Goal: Transaction & Acquisition: Purchase product/service

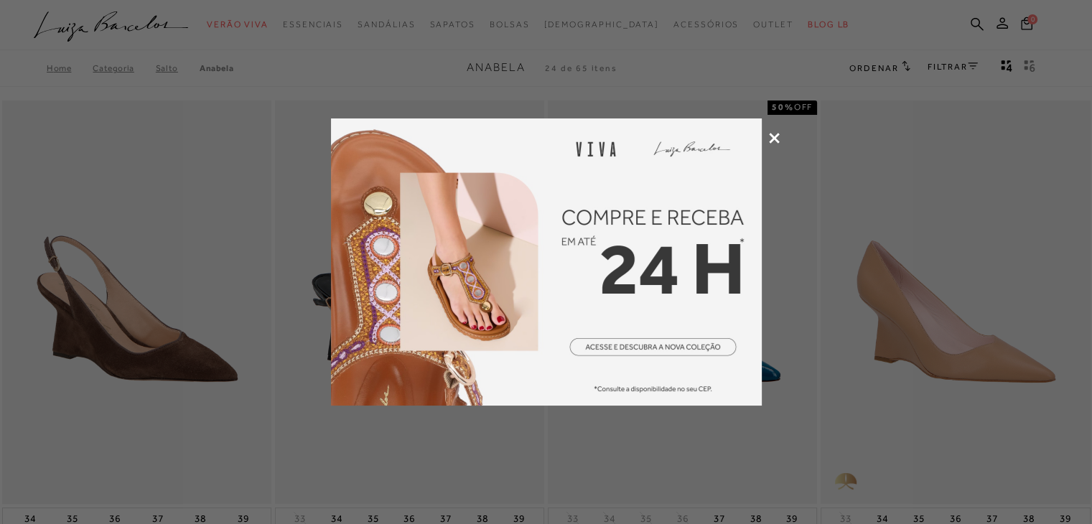
click at [775, 134] on icon at bounding box center [774, 138] width 11 height 11
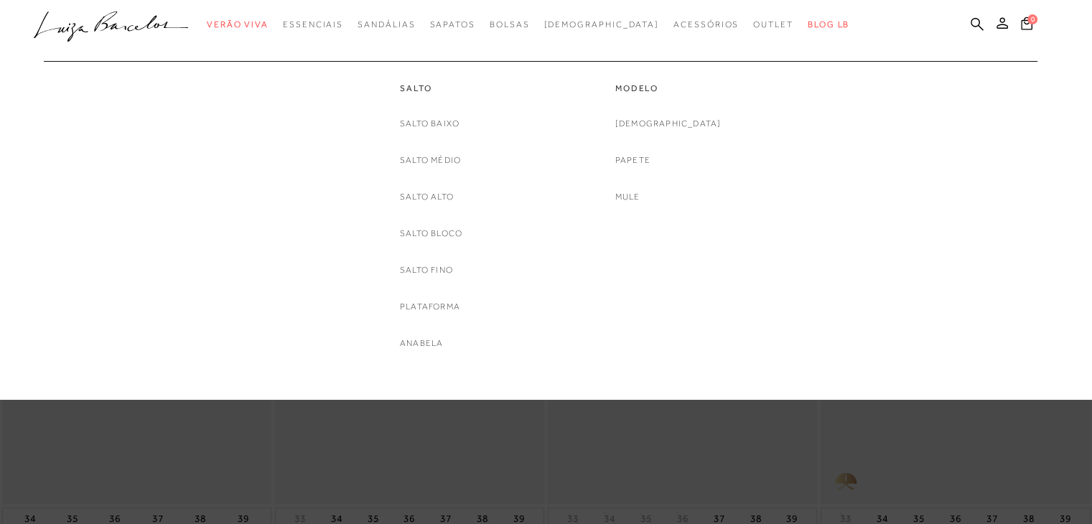
click at [434, 241] on div "Salto Baixo Salto Médio Salto Alto Salto Bloco Salto Fino Plataforma Anabela" at bounding box center [431, 233] width 62 height 235
click at [433, 230] on link "Salto Bloco" at bounding box center [431, 233] width 62 height 15
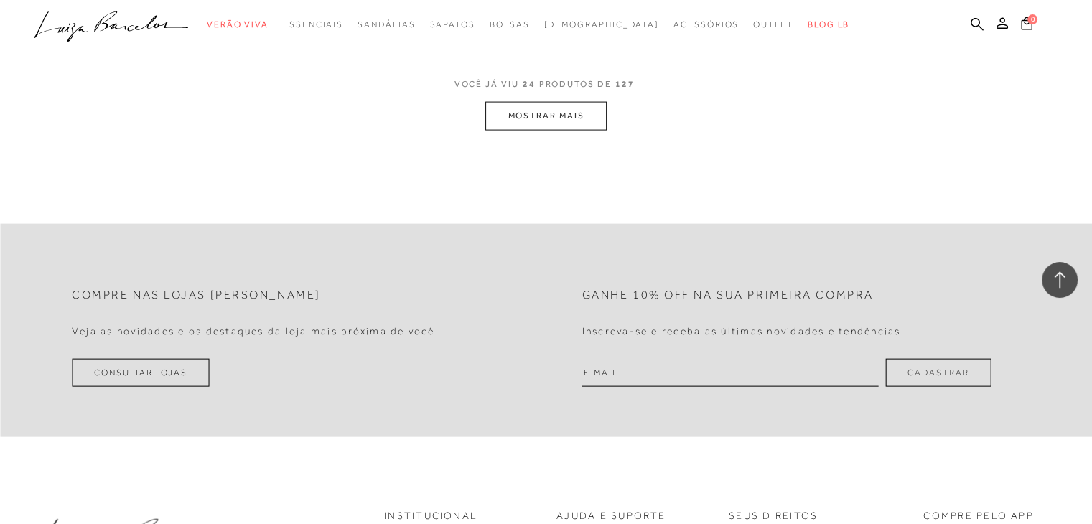
scroll to position [3054, 0]
click at [564, 111] on button "MOSTRAR MAIS" at bounding box center [545, 115] width 121 height 28
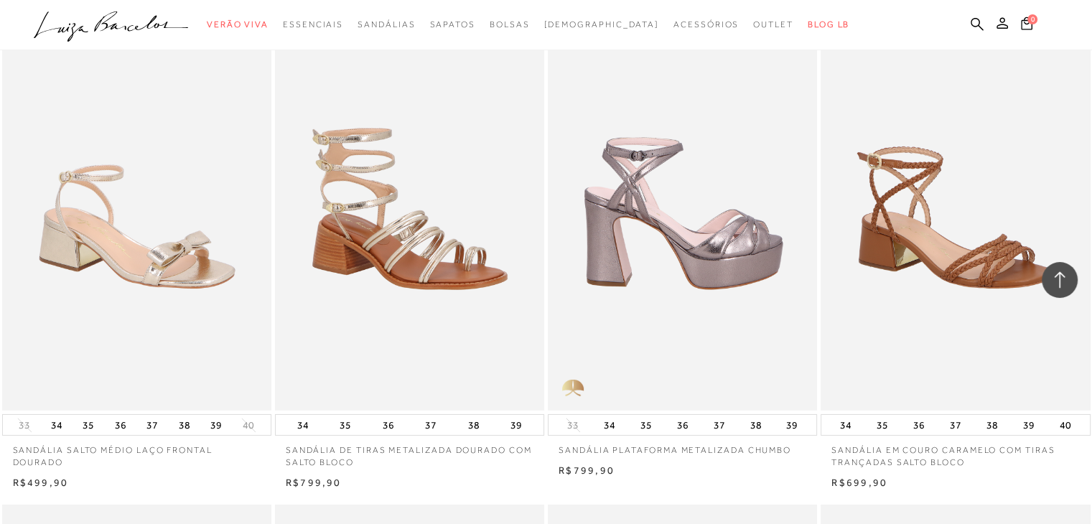
scroll to position [4588, 0]
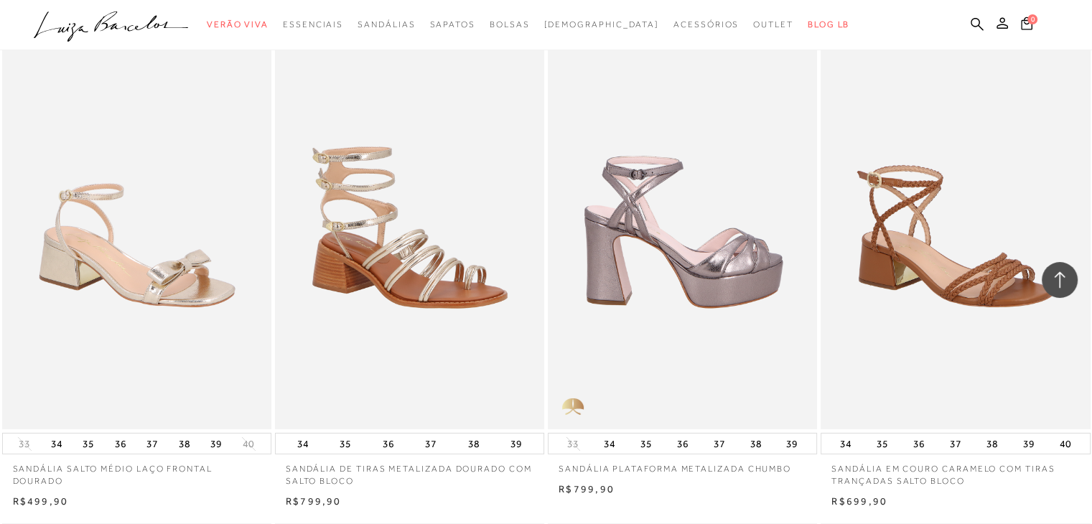
click at [688, 190] on img at bounding box center [683, 227] width 268 height 404
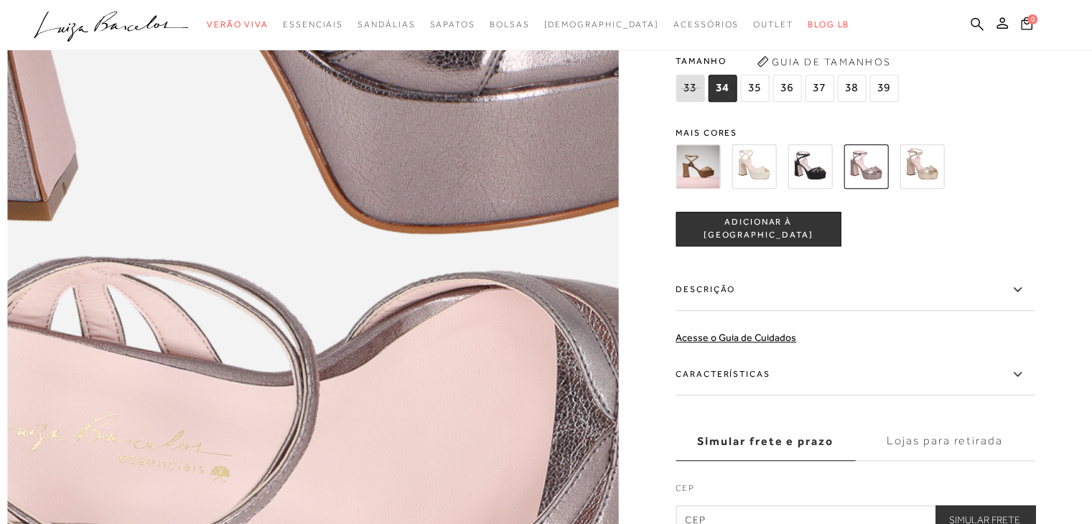
scroll to position [1260, 0]
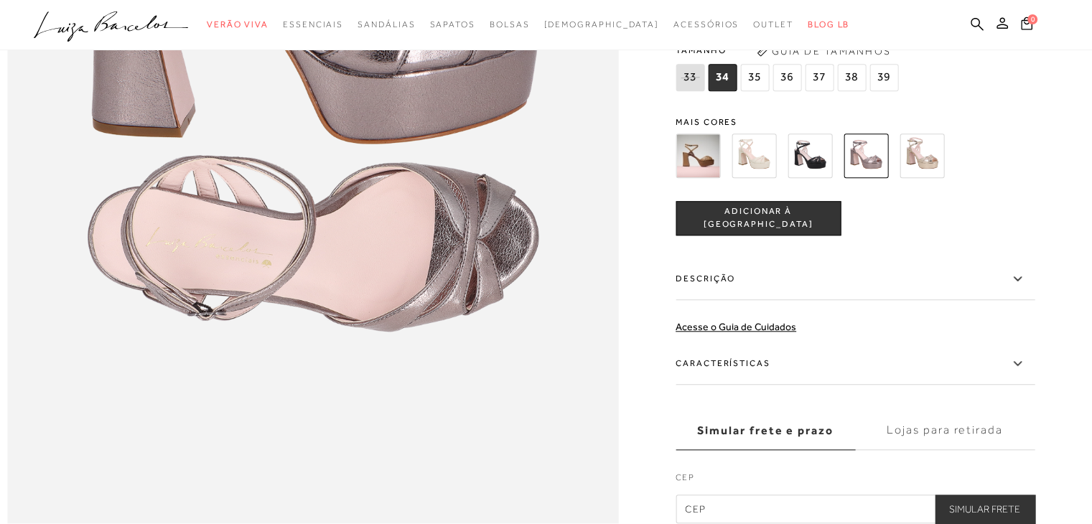
click at [745, 172] on img at bounding box center [753, 156] width 45 height 45
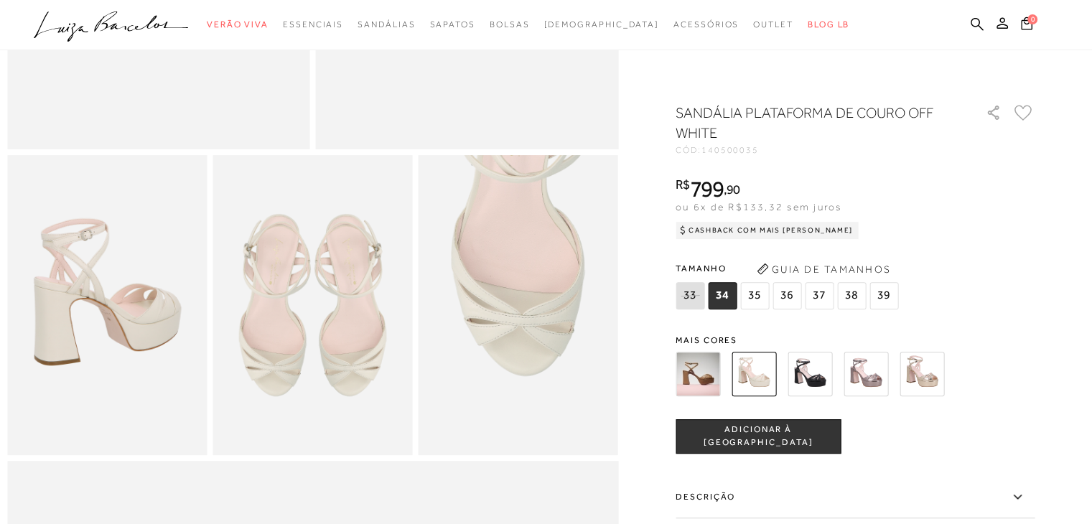
scroll to position [345, 0]
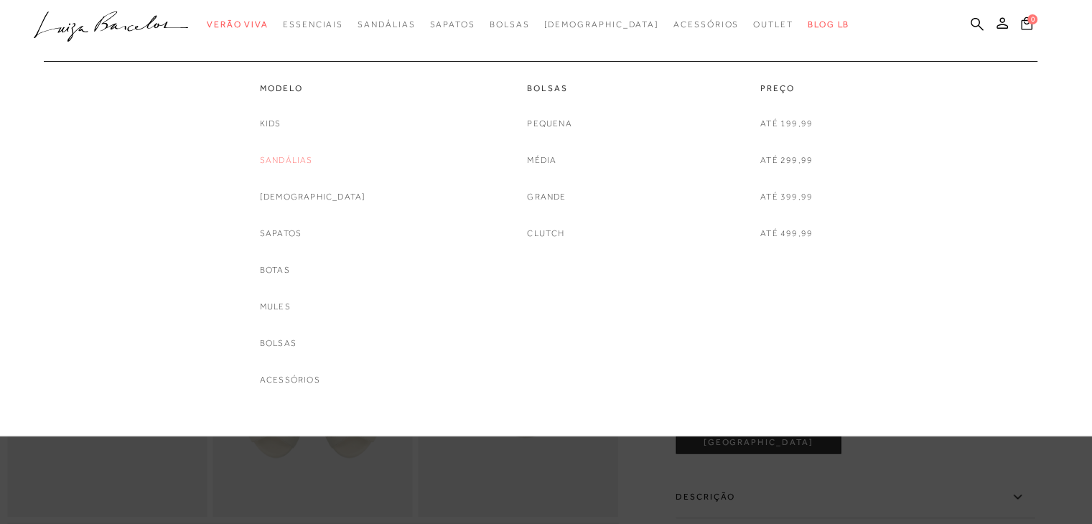
click at [307, 162] on link "Sandálias" at bounding box center [286, 160] width 53 height 15
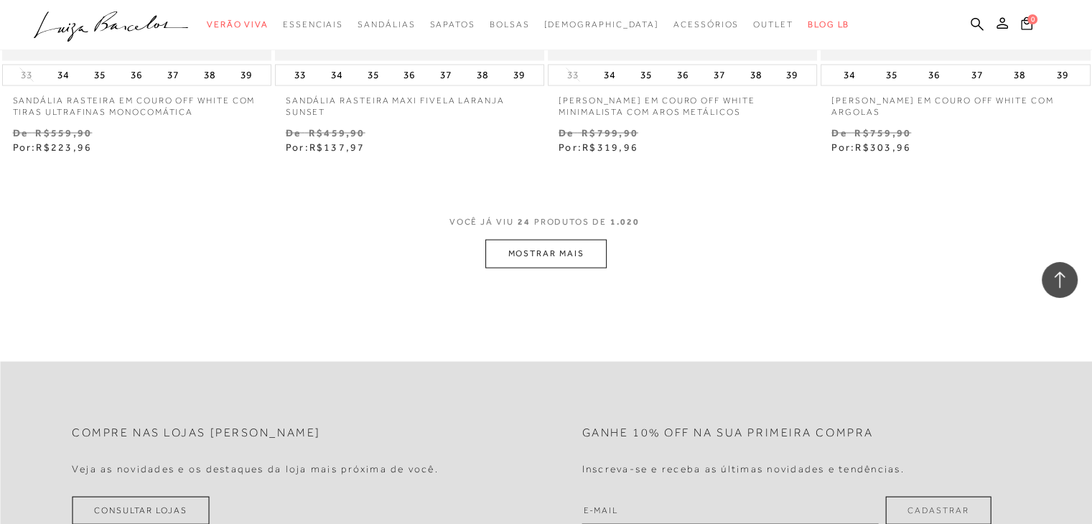
scroll to position [3006, 0]
click at [554, 256] on button "MOSTRAR MAIS" at bounding box center [545, 254] width 121 height 28
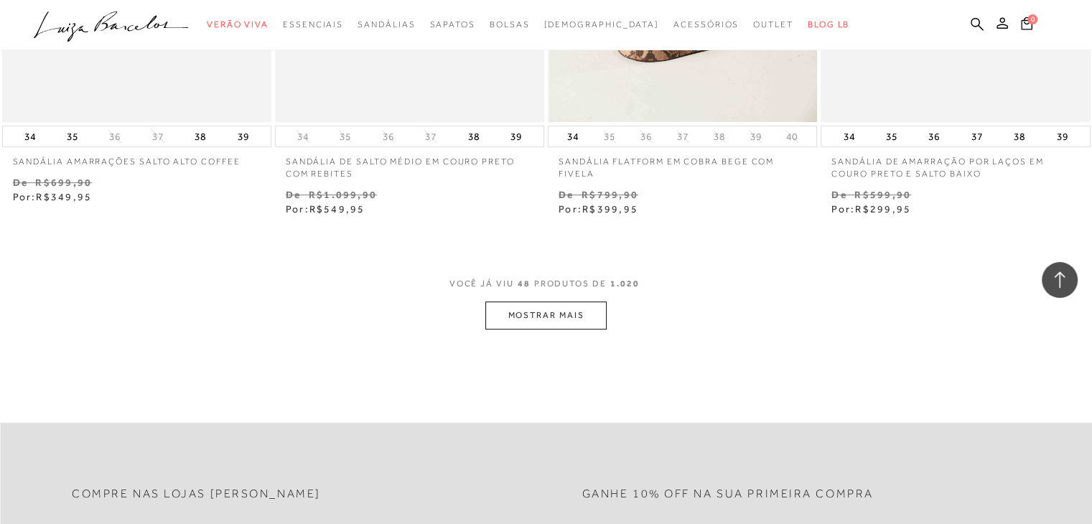
scroll to position [6055, 0]
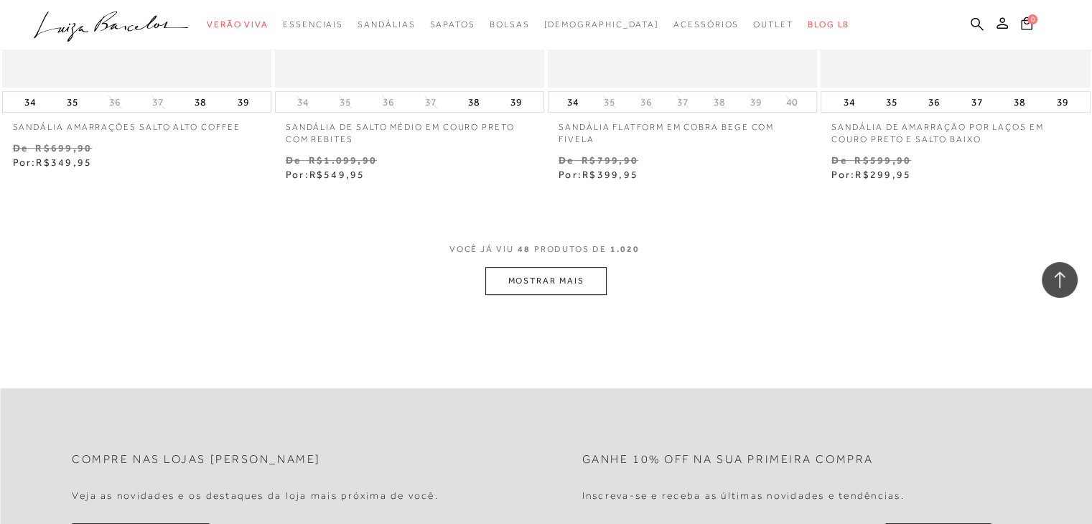
click at [538, 287] on button "MOSTRAR MAIS" at bounding box center [545, 281] width 121 height 28
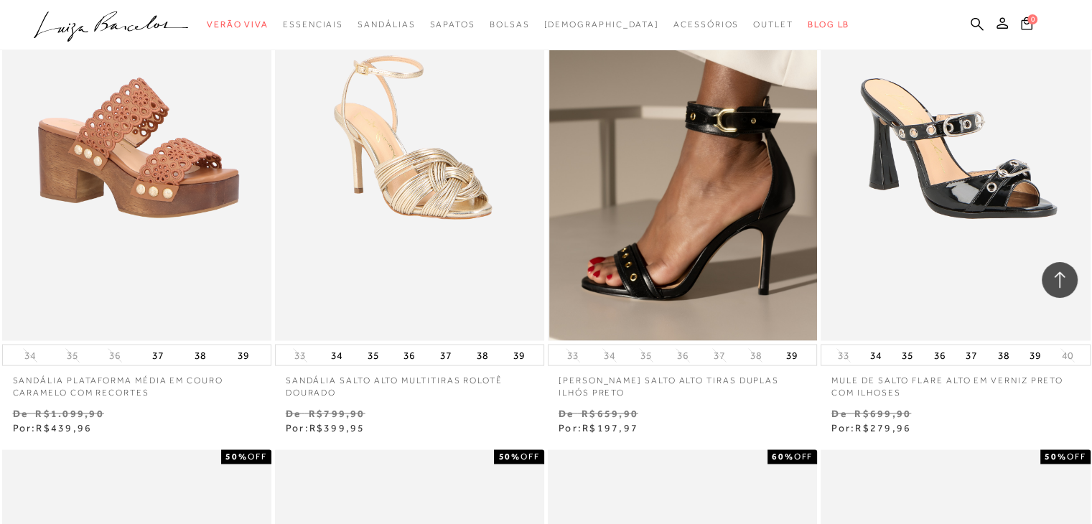
scroll to position [8406, 0]
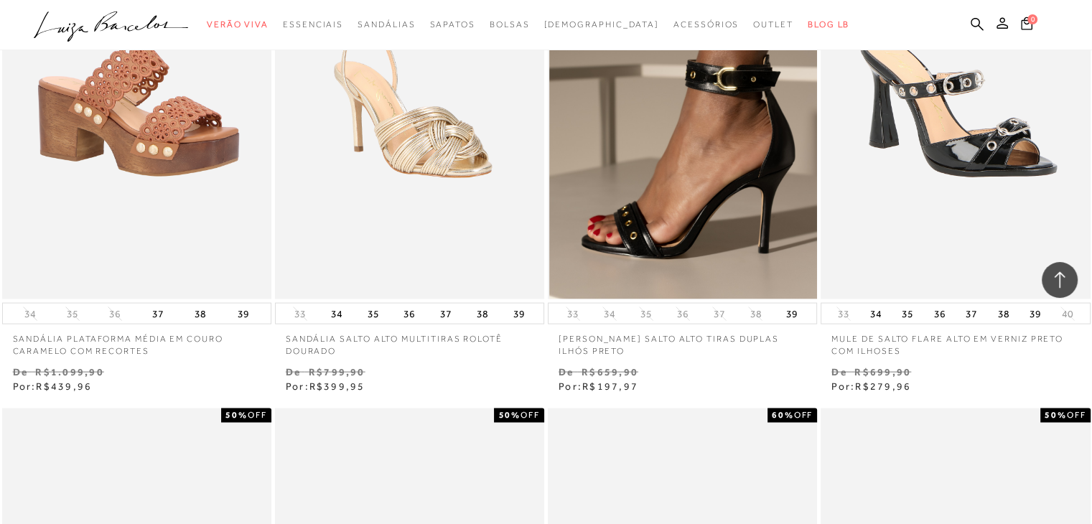
click at [628, 288] on img at bounding box center [683, 98] width 268 height 404
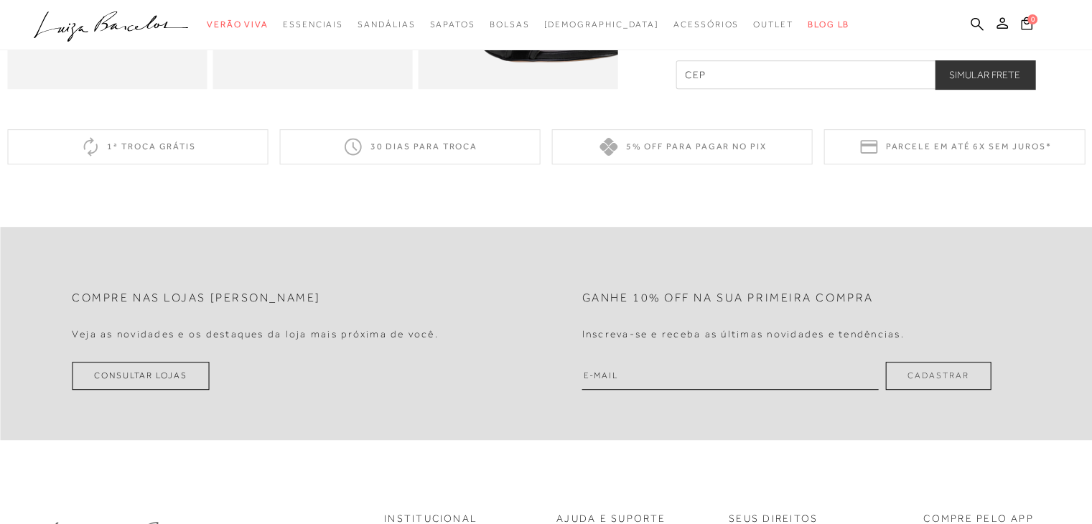
scroll to position [775, 0]
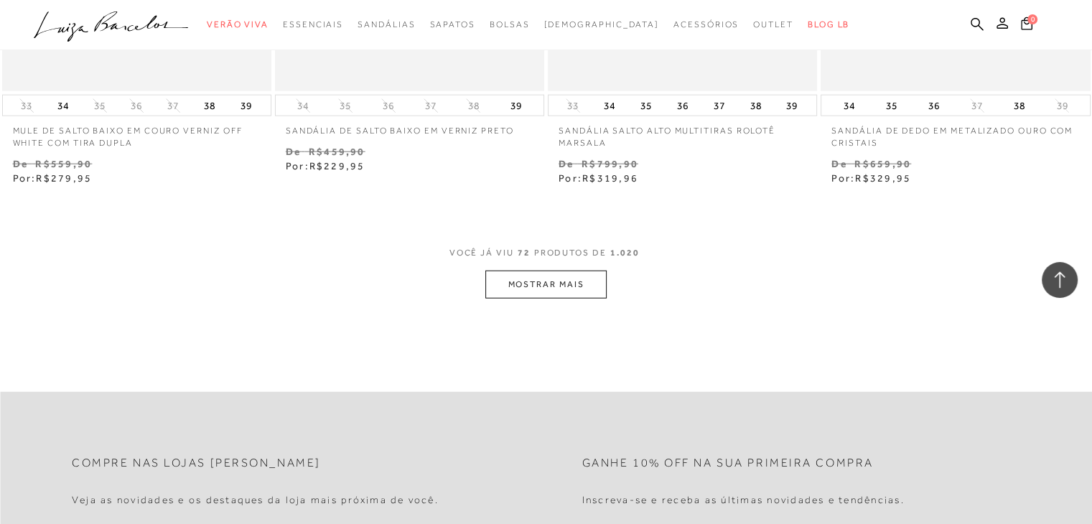
scroll to position [9129, 0]
click at [525, 268] on button "MOSTRAR MAIS" at bounding box center [545, 282] width 121 height 28
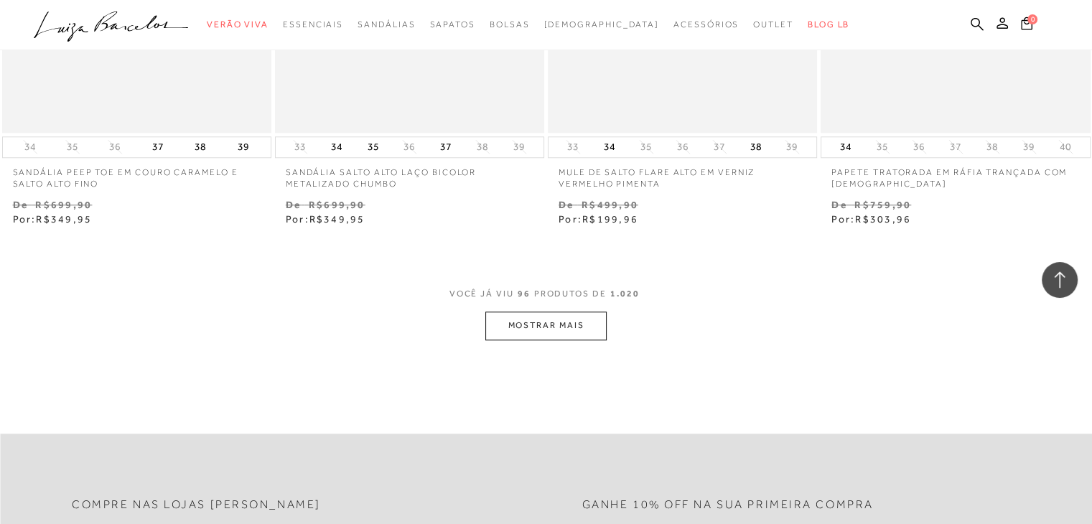
scroll to position [12174, 0]
click at [580, 319] on button "MOSTRAR MAIS" at bounding box center [545, 325] width 121 height 28
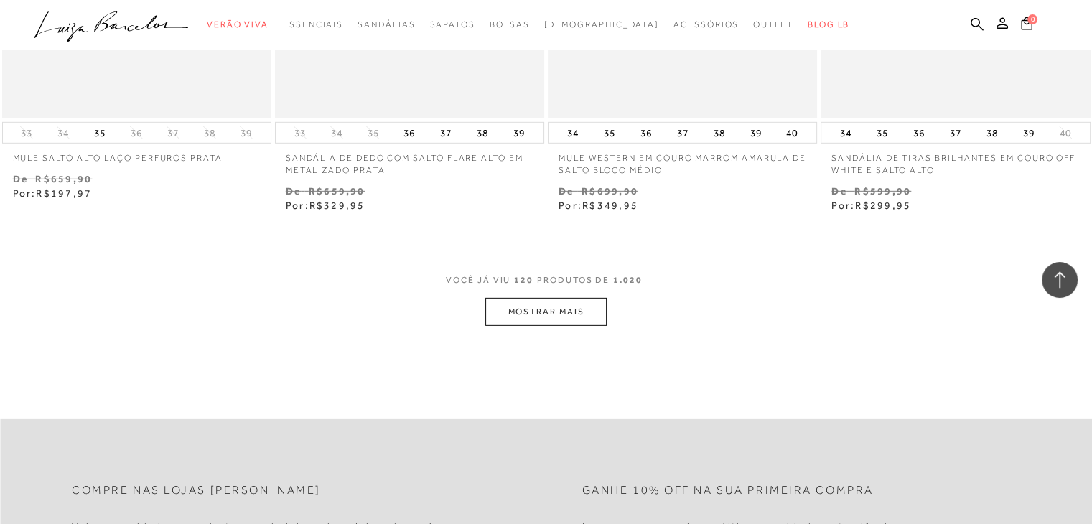
scroll to position [15274, 0]
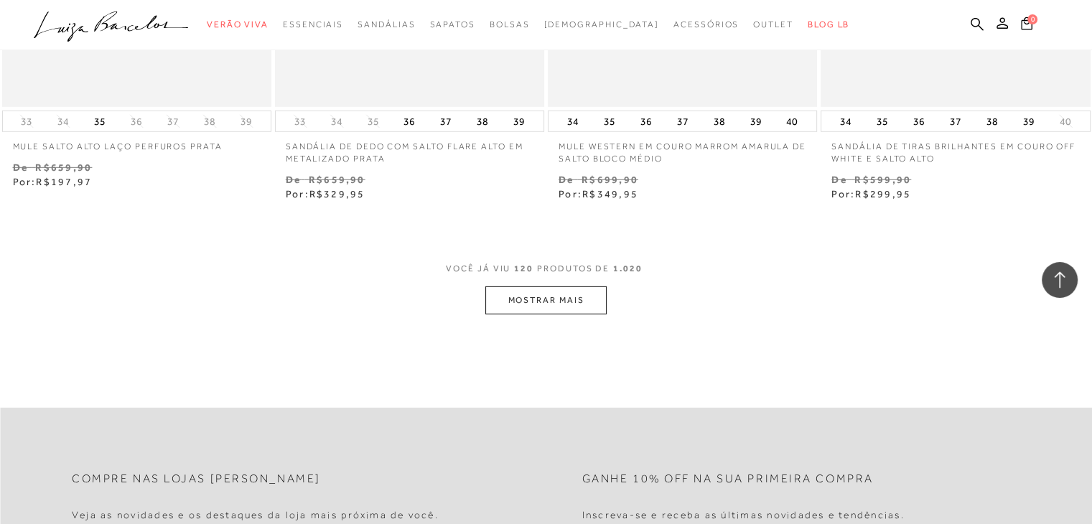
click at [580, 286] on button "MOSTRAR MAIS" at bounding box center [545, 300] width 121 height 28
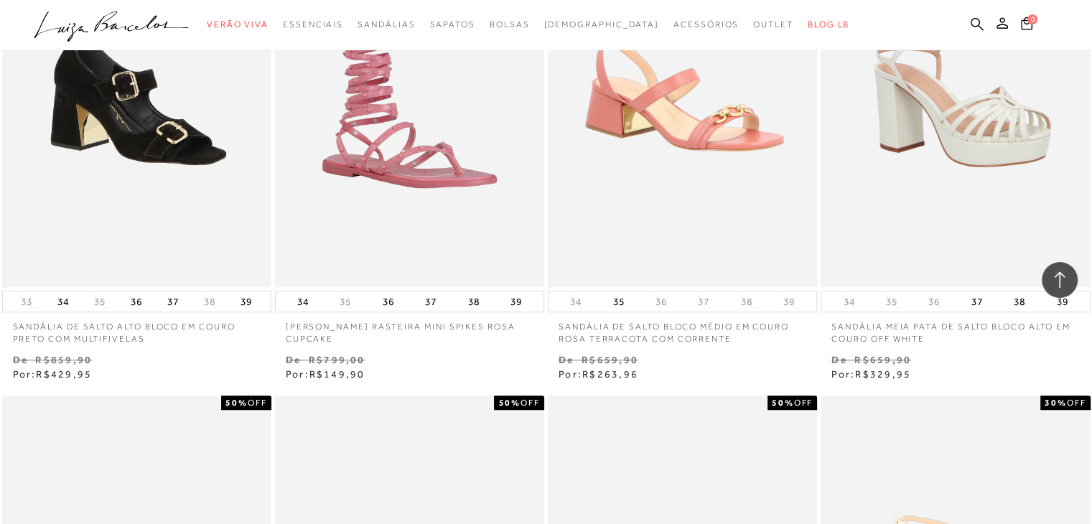
scroll to position [17587, 0]
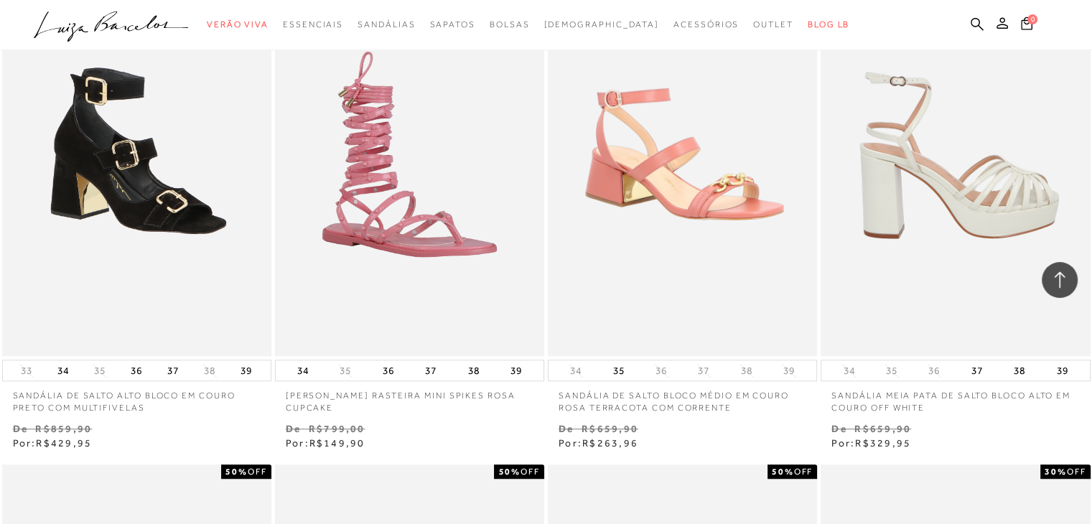
click at [934, 203] on img at bounding box center [956, 154] width 268 height 404
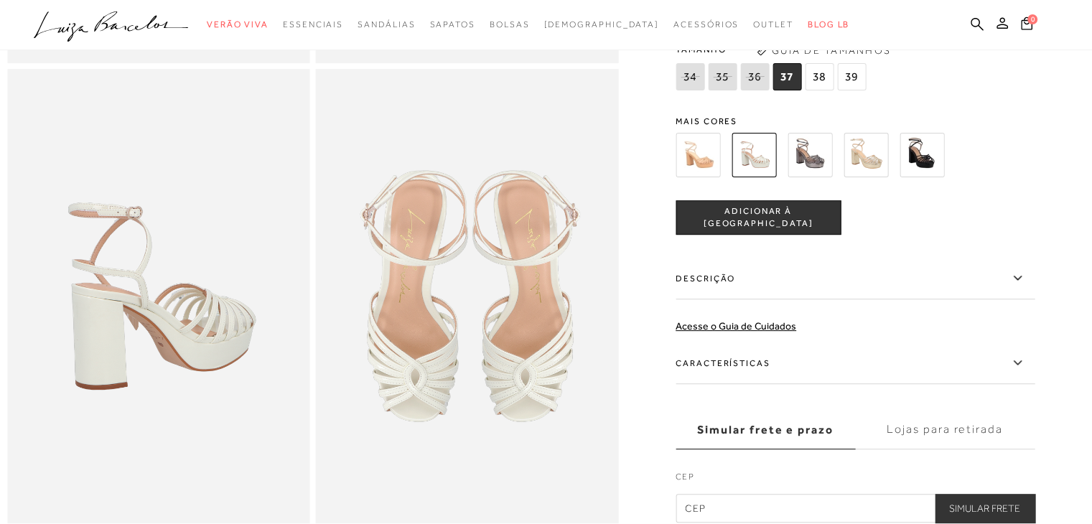
scroll to position [485, 0]
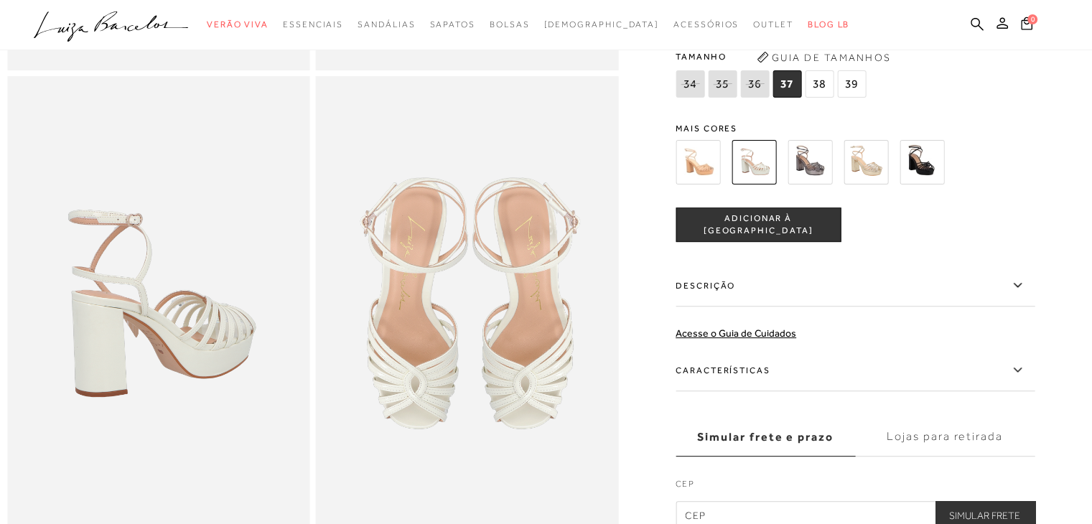
click at [759, 242] on button "ADICIONAR À SACOLA" at bounding box center [757, 224] width 165 height 34
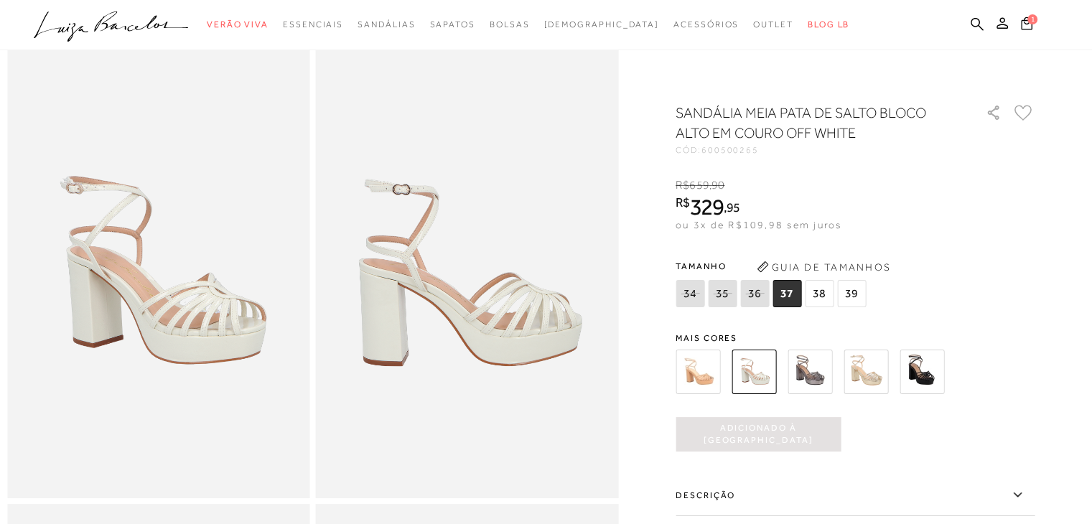
scroll to position [56, 0]
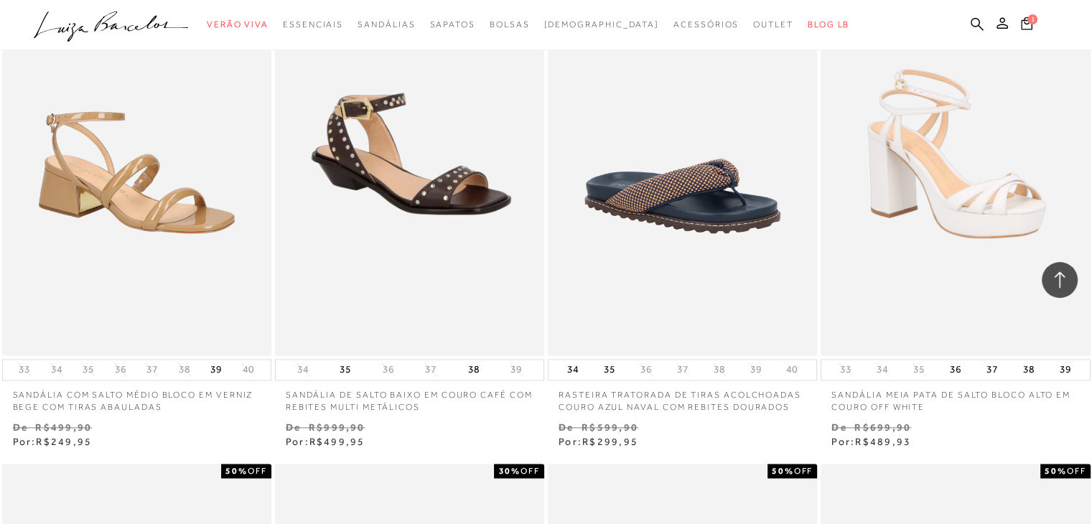
scroll to position [12974, 0]
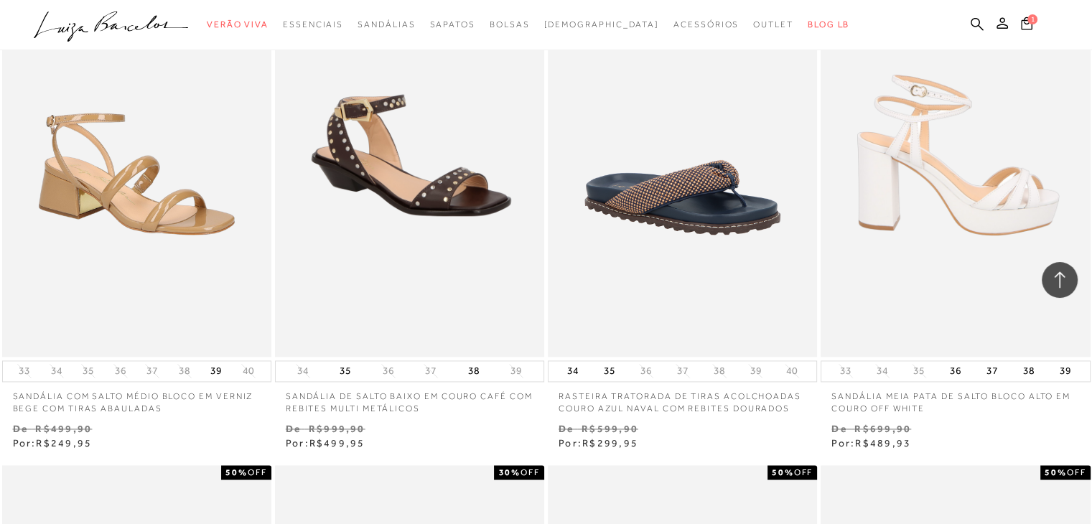
click at [946, 241] on img at bounding box center [956, 155] width 268 height 404
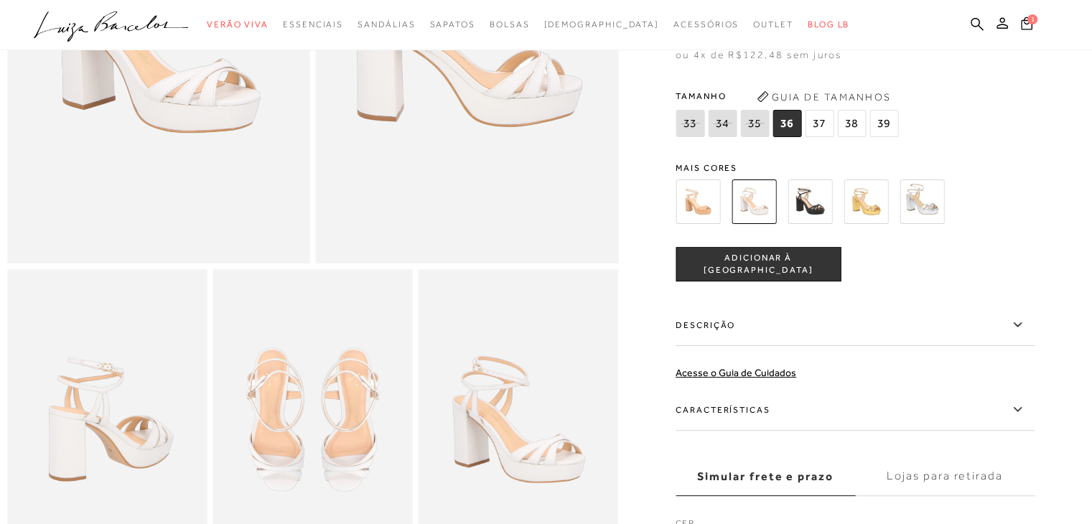
scroll to position [308, 0]
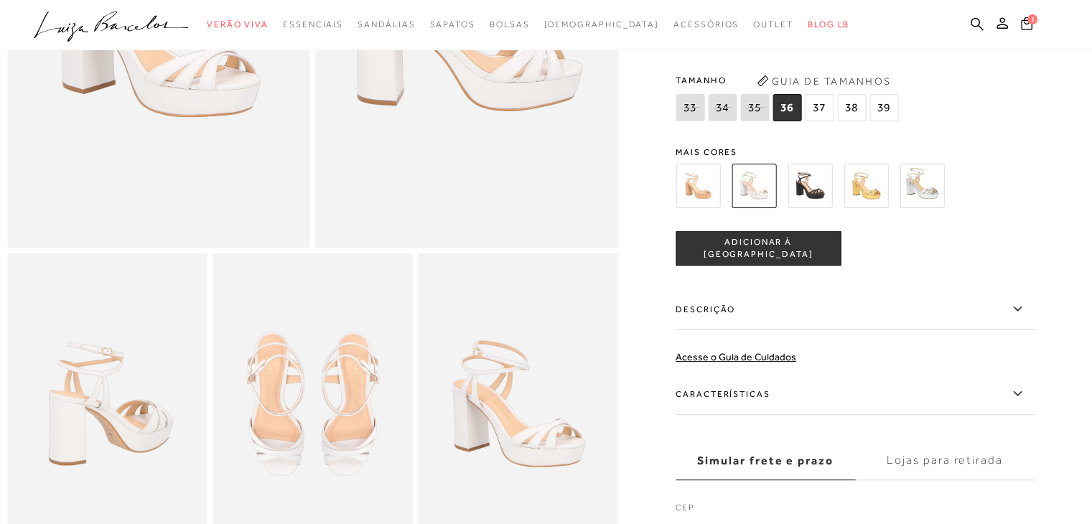
click at [810, 121] on span "37" at bounding box center [819, 107] width 29 height 27
click at [795, 258] on span "ADICIONAR À SACOLA" at bounding box center [758, 247] width 164 height 25
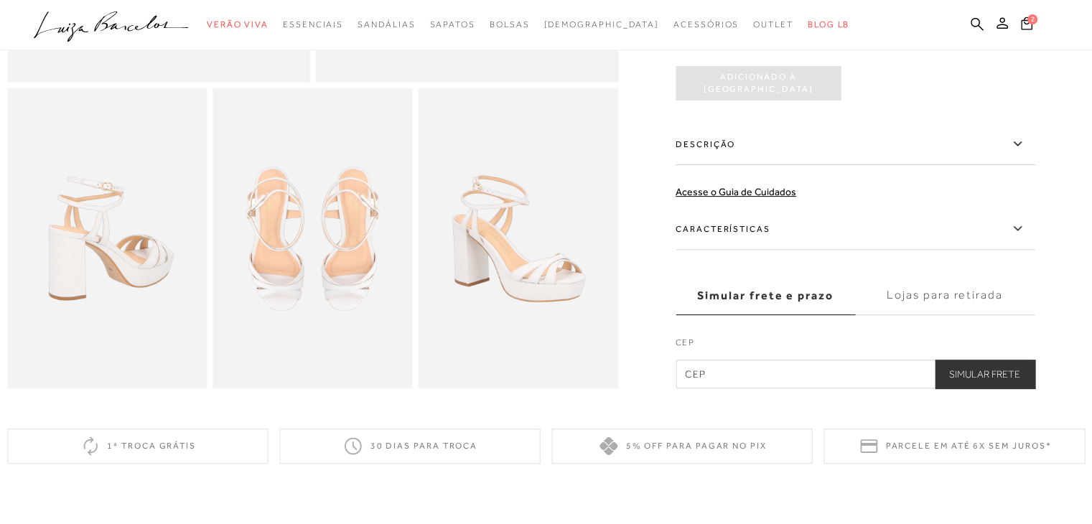
scroll to position [483, 0]
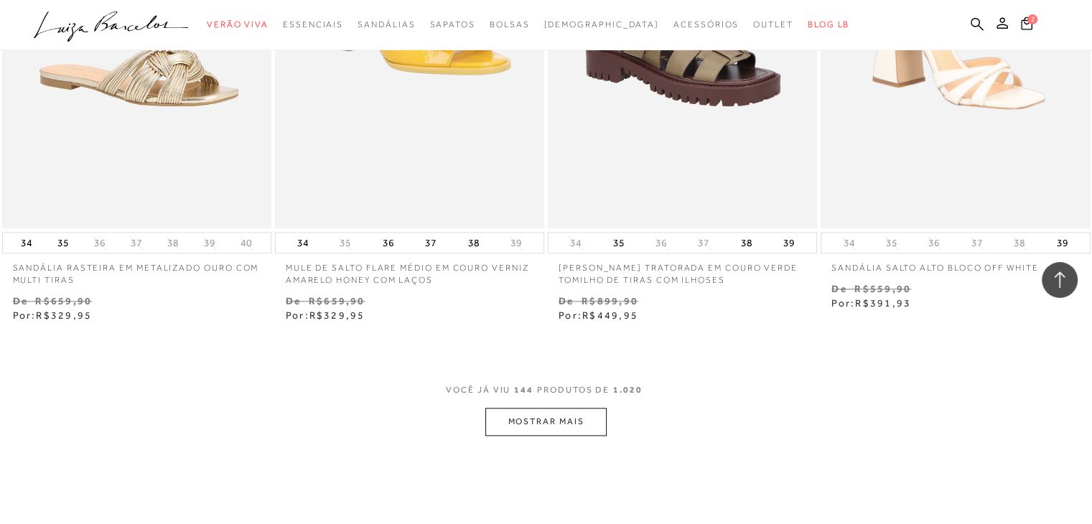
scroll to position [18426, 0]
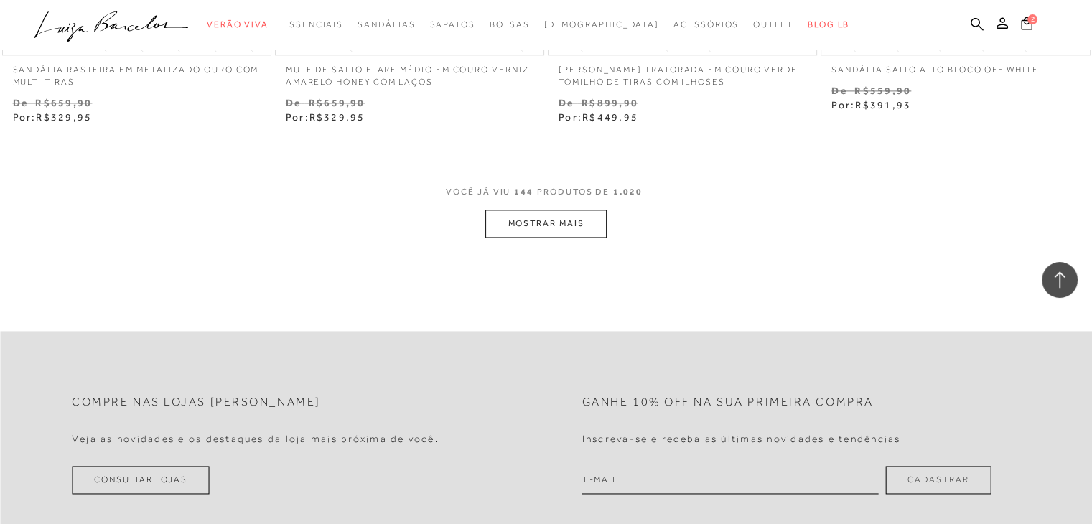
click at [517, 210] on button "MOSTRAR MAIS" at bounding box center [545, 224] width 121 height 28
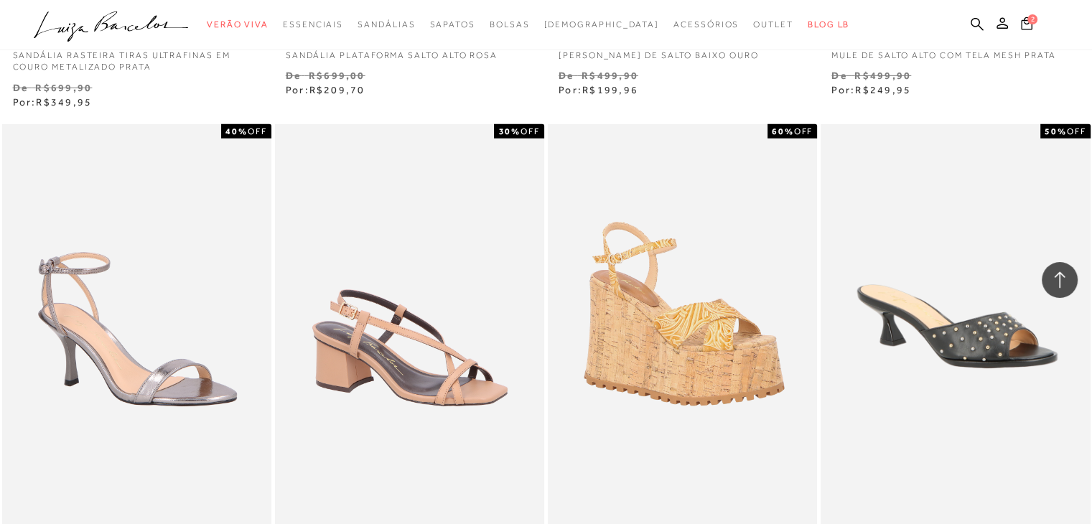
scroll to position [21019, 0]
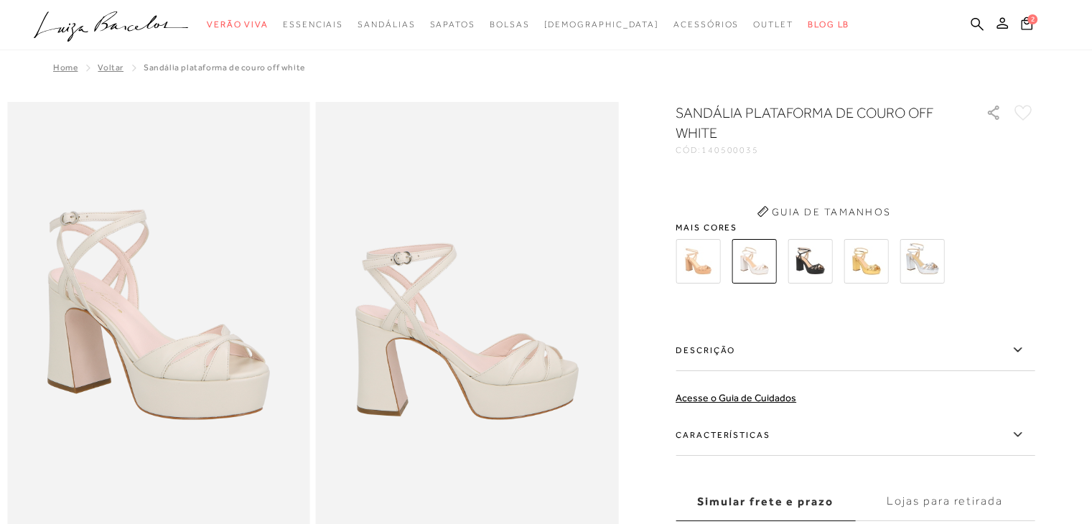
scroll to position [1260, 0]
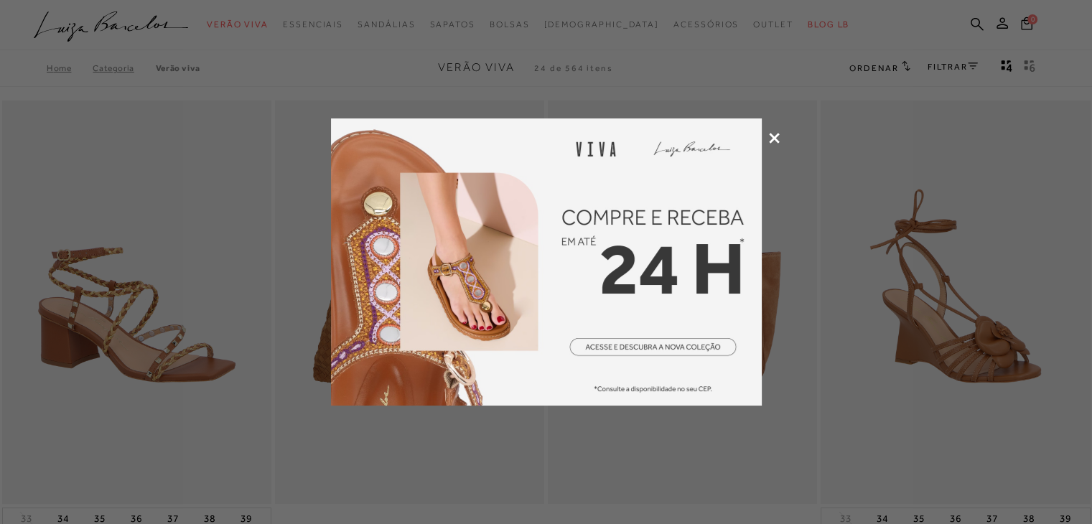
click at [774, 131] on div at bounding box center [546, 262] width 1092 height 524
click at [772, 134] on icon at bounding box center [774, 138] width 11 height 11
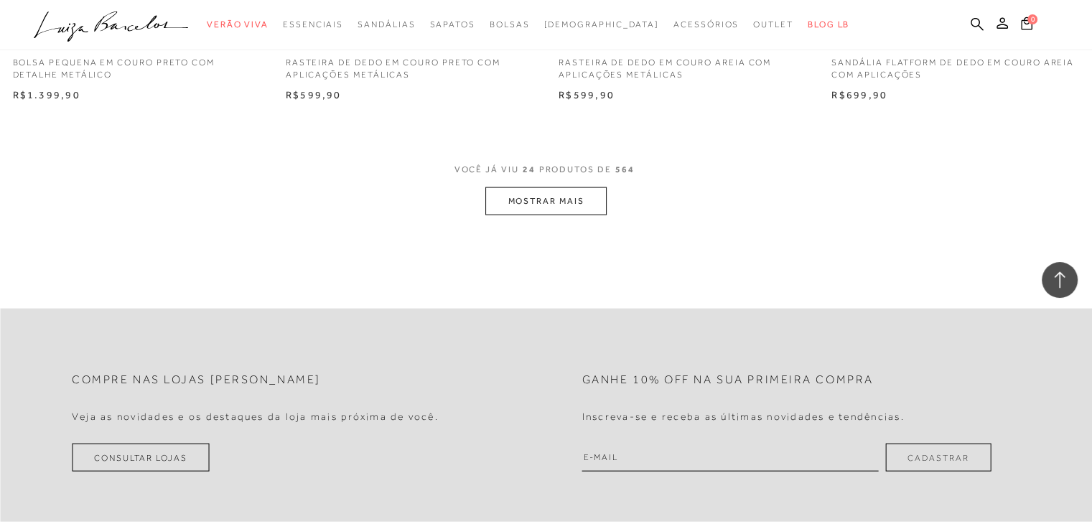
scroll to position [2972, 0]
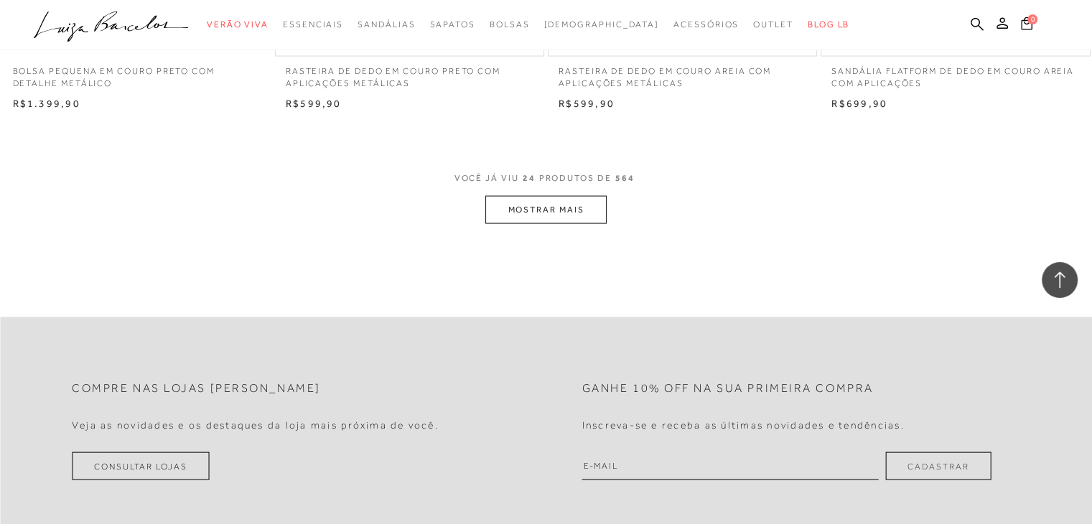
click at [586, 193] on span "VOCÊ JÁ VIU 24 PRODUTOS DE 564" at bounding box center [546, 183] width 184 height 26
click at [585, 196] on button "MOSTRAR MAIS" at bounding box center [545, 210] width 121 height 28
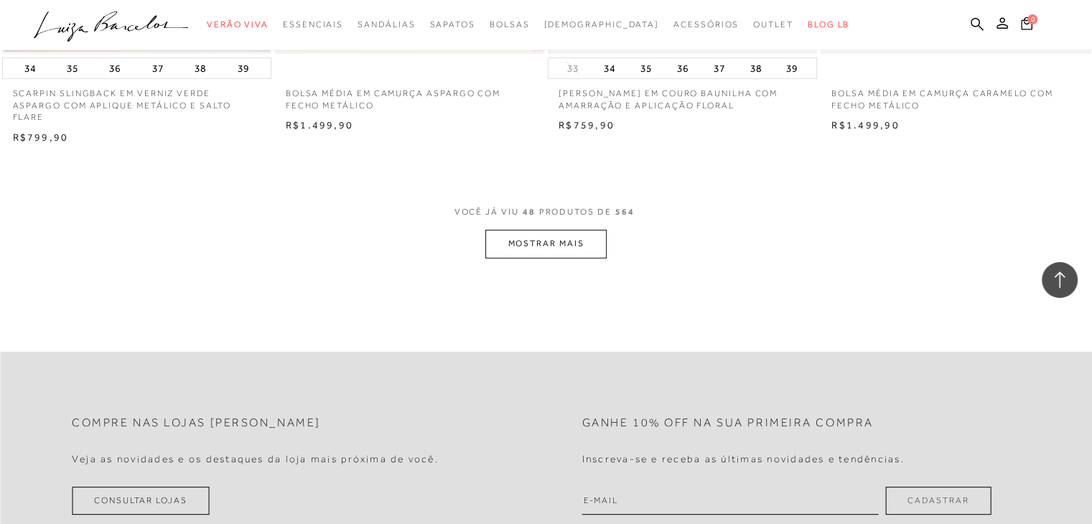
scroll to position [5885, 0]
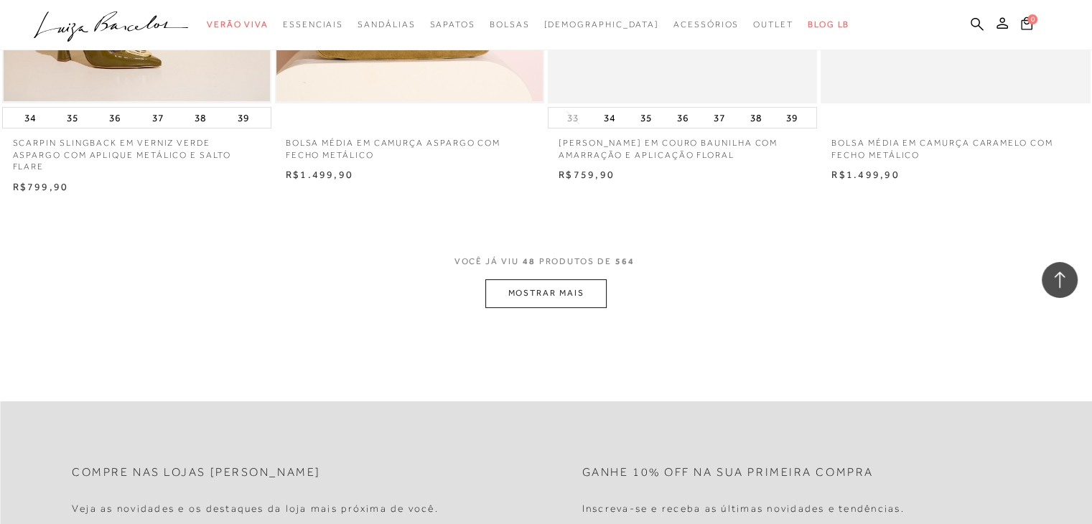
click at [553, 279] on button "MOSTRAR MAIS" at bounding box center [545, 293] width 121 height 28
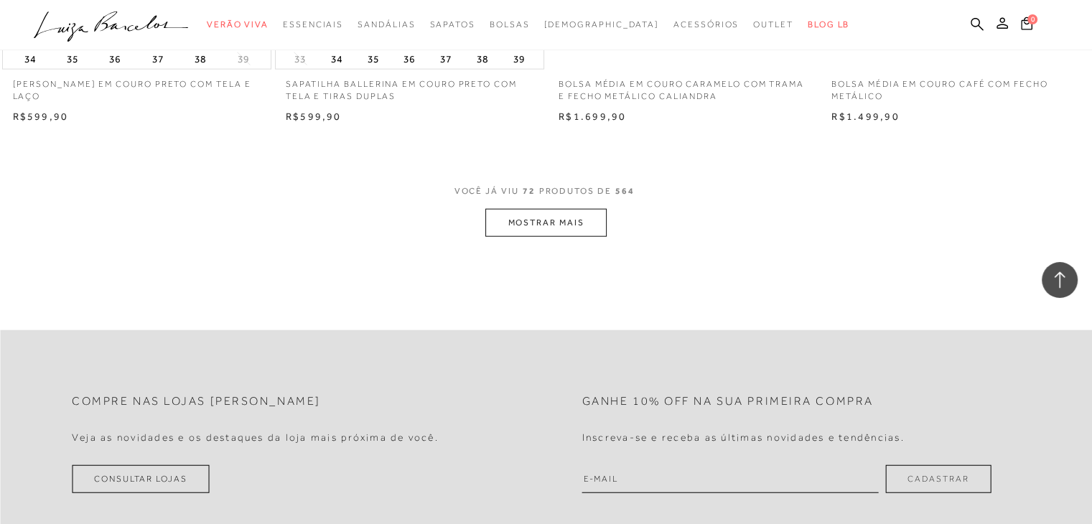
scroll to position [8944, 0]
